Goal: Check status: Check status

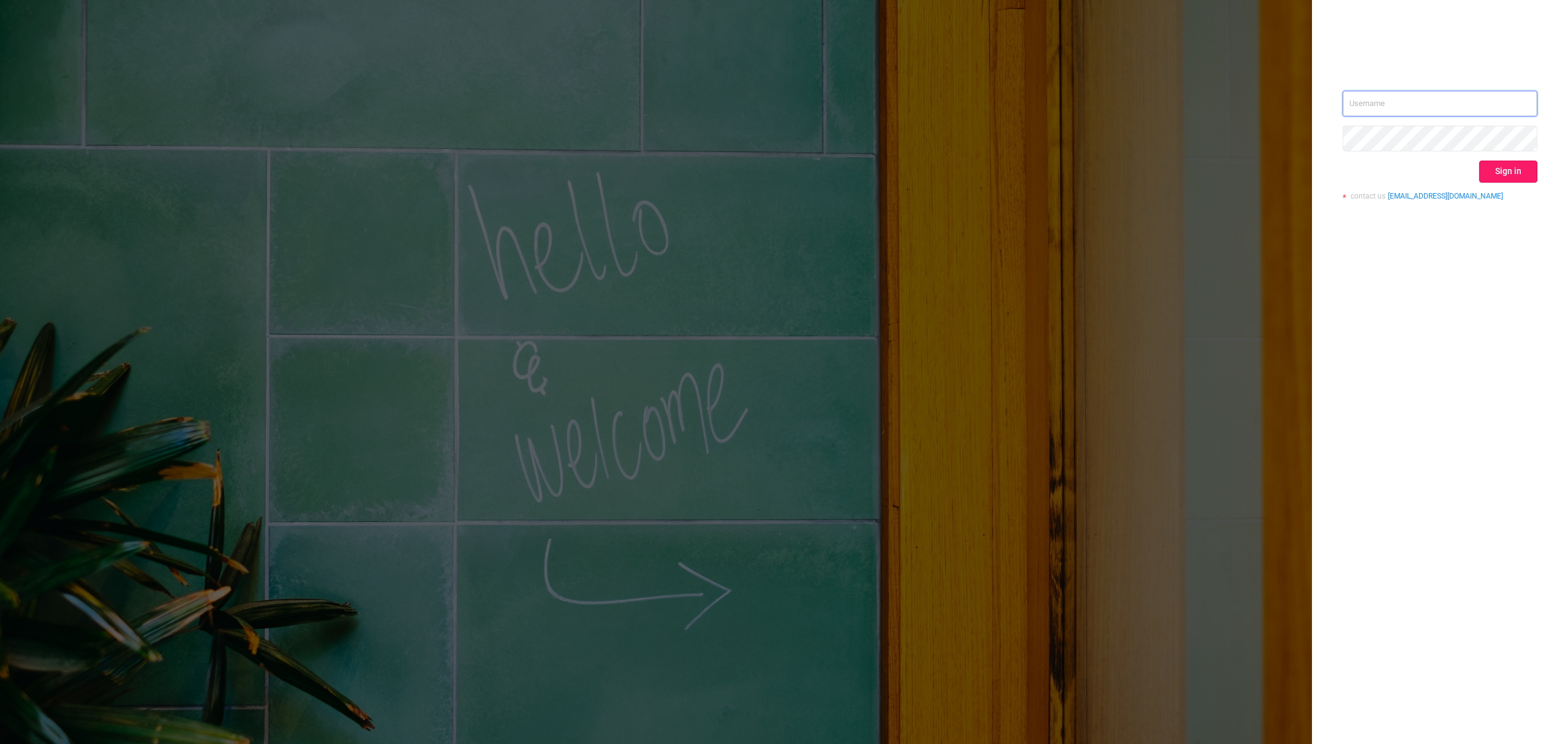
type input "[EMAIL_ADDRESS][DOMAIN_NAME]"
drag, startPoint x: 1504, startPoint y: 165, endPoint x: 1294, endPoint y: 9, distance: 261.6
click at [1175, 167] on button "Sign in" at bounding box center [1508, 171] width 58 height 22
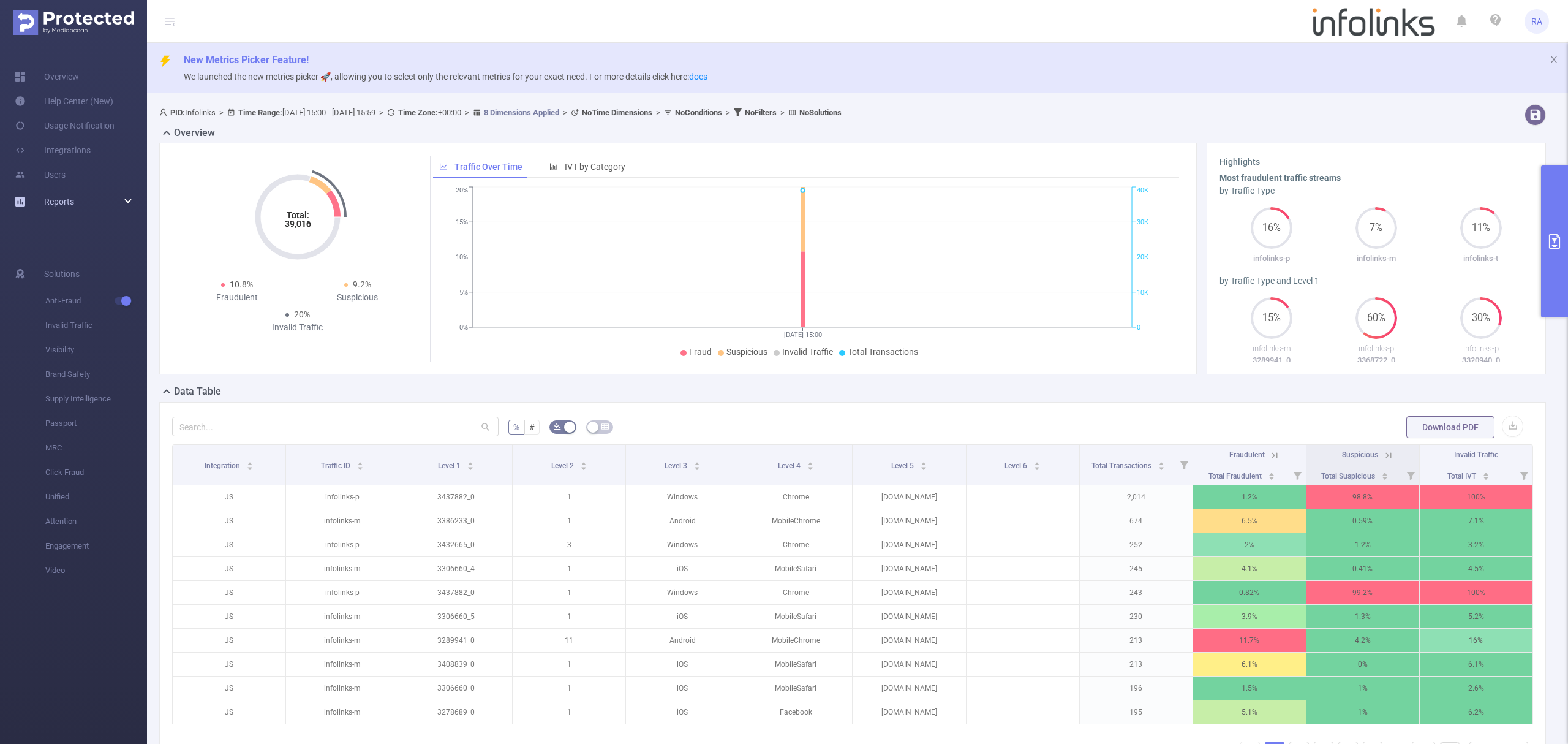
click at [74, 199] on div "Reports" at bounding box center [73, 201] width 147 height 25
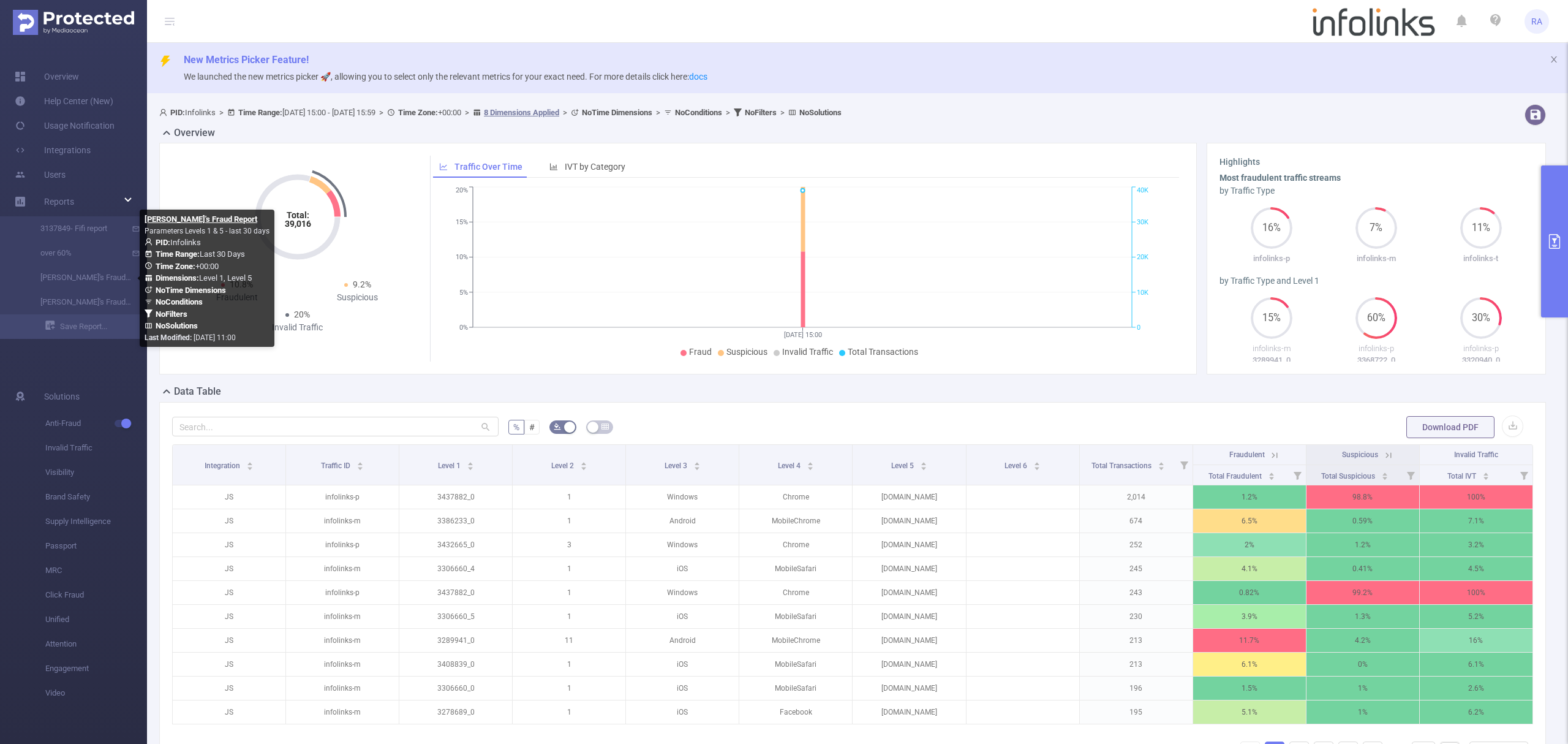
click at [97, 274] on link "[PERSON_NAME]'s Fraud Report" at bounding box center [79, 277] width 108 height 25
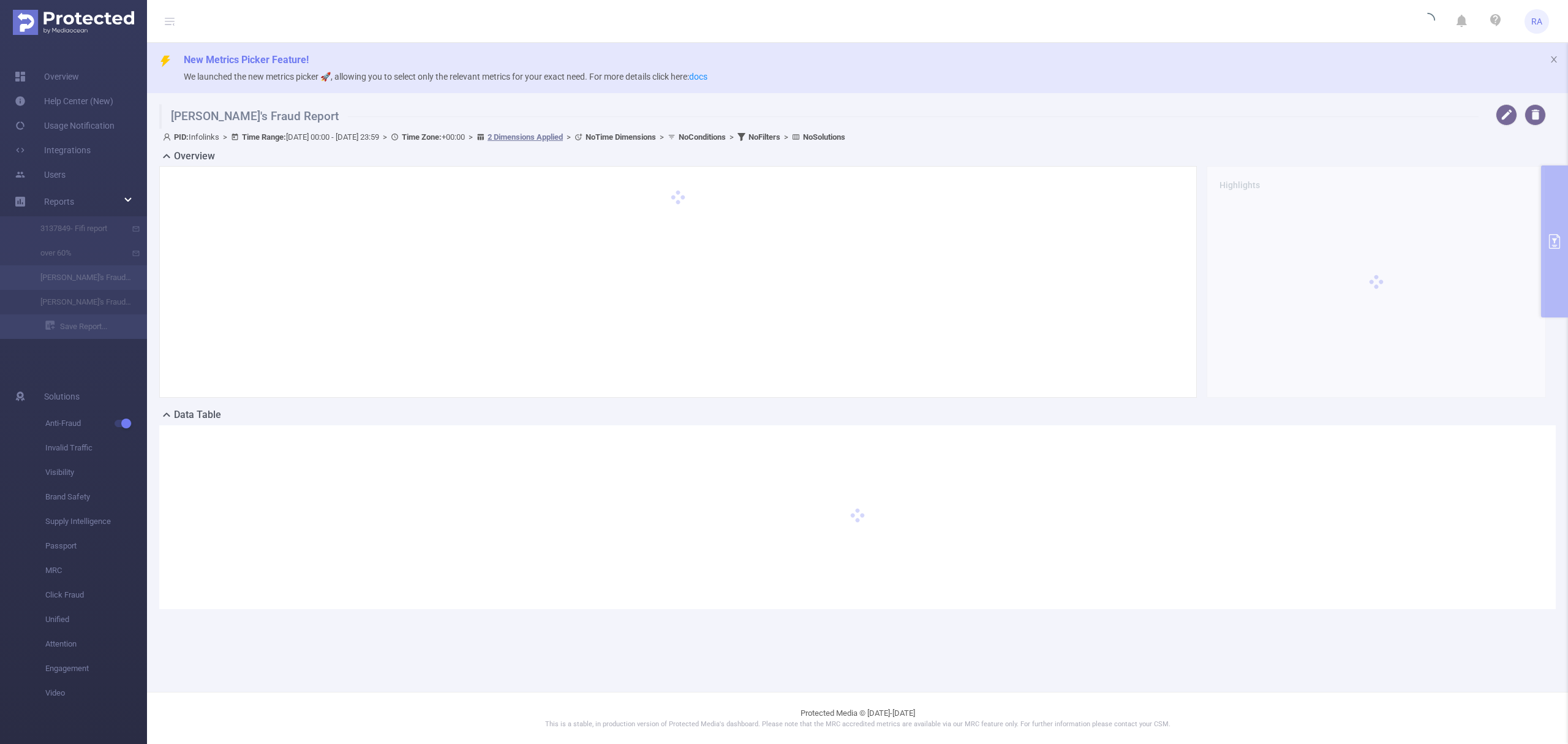
type input "[DATE] 00:00"
type input "[DATE] 23:59"
